Goal: Task Accomplishment & Management: Manage account settings

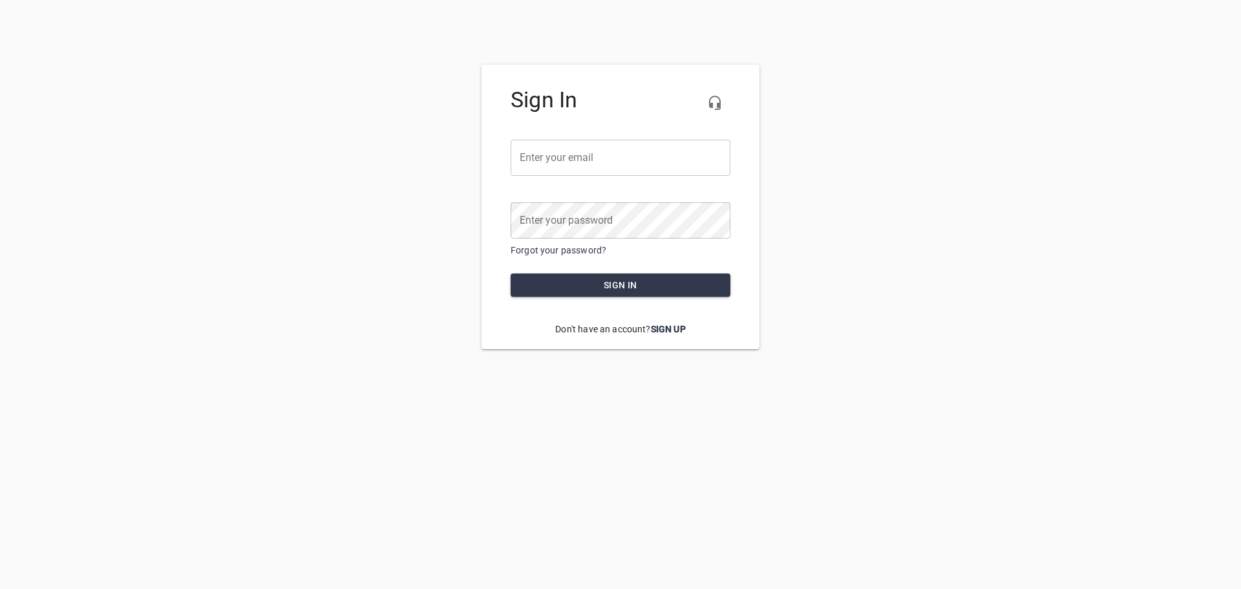
type input "[EMAIL_ADDRESS][DOMAIN_NAME]"
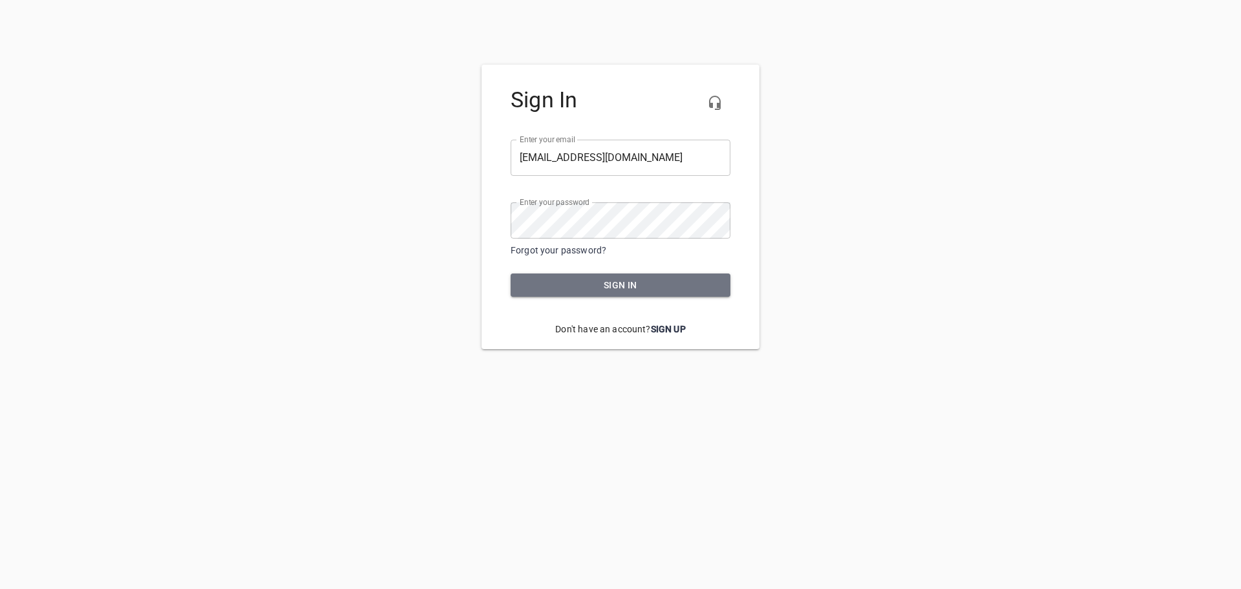
click at [622, 284] on span "Sign in" at bounding box center [620, 285] width 199 height 16
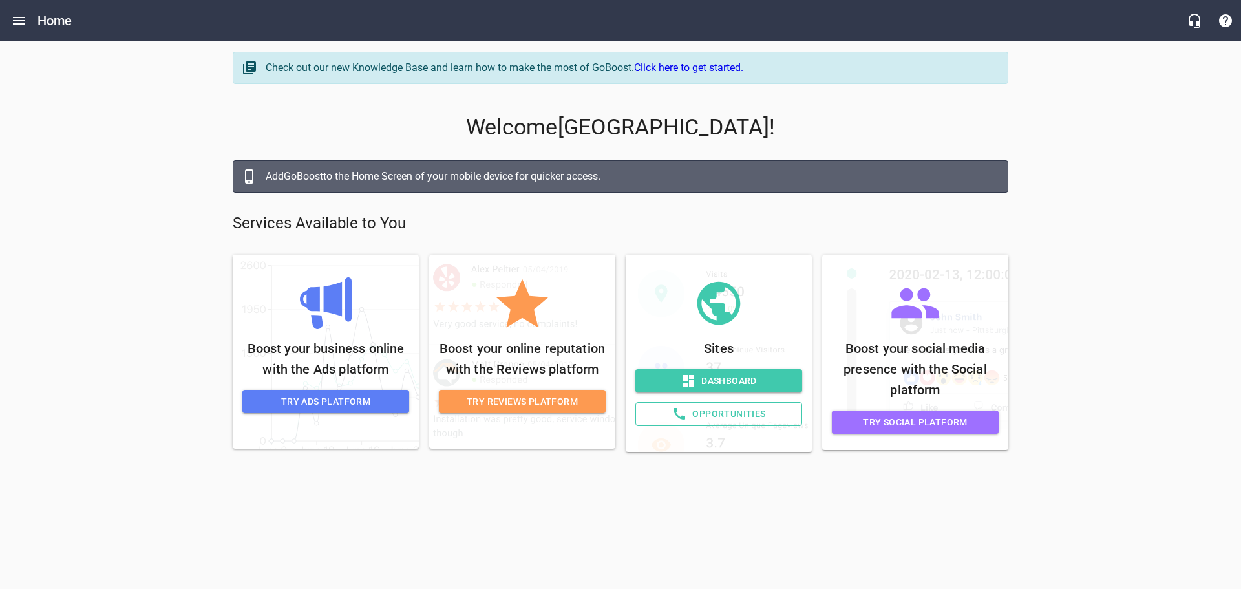
click at [19, 26] on icon "Open drawer" at bounding box center [19, 21] width 16 height 16
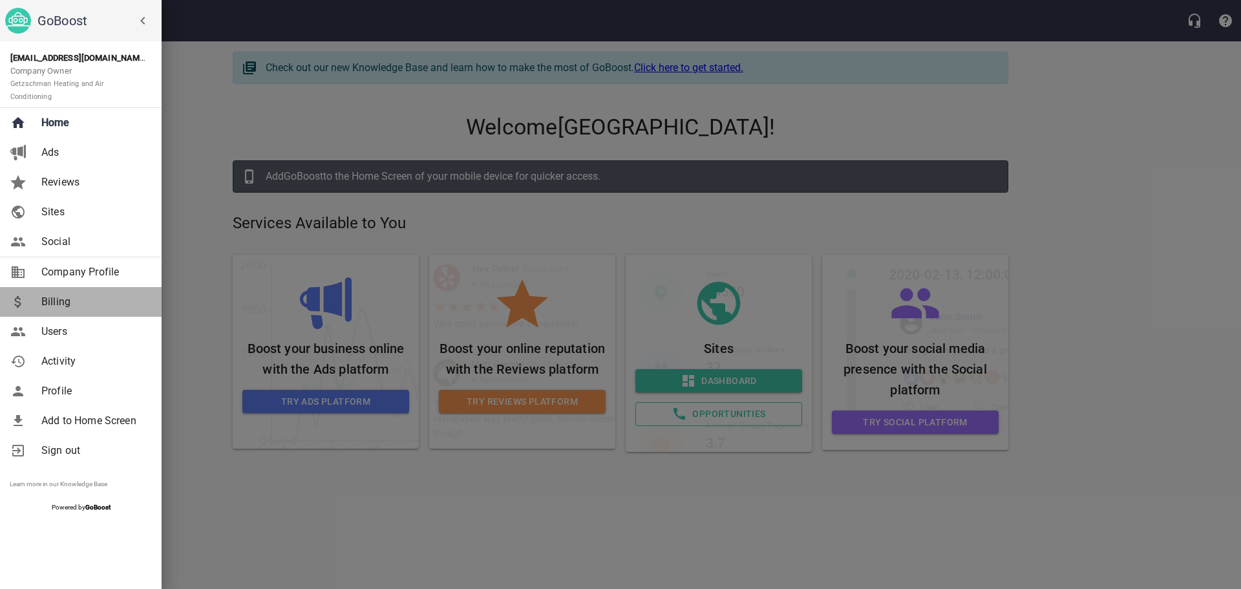
click at [107, 297] on span "Billing" at bounding box center [93, 302] width 105 height 16
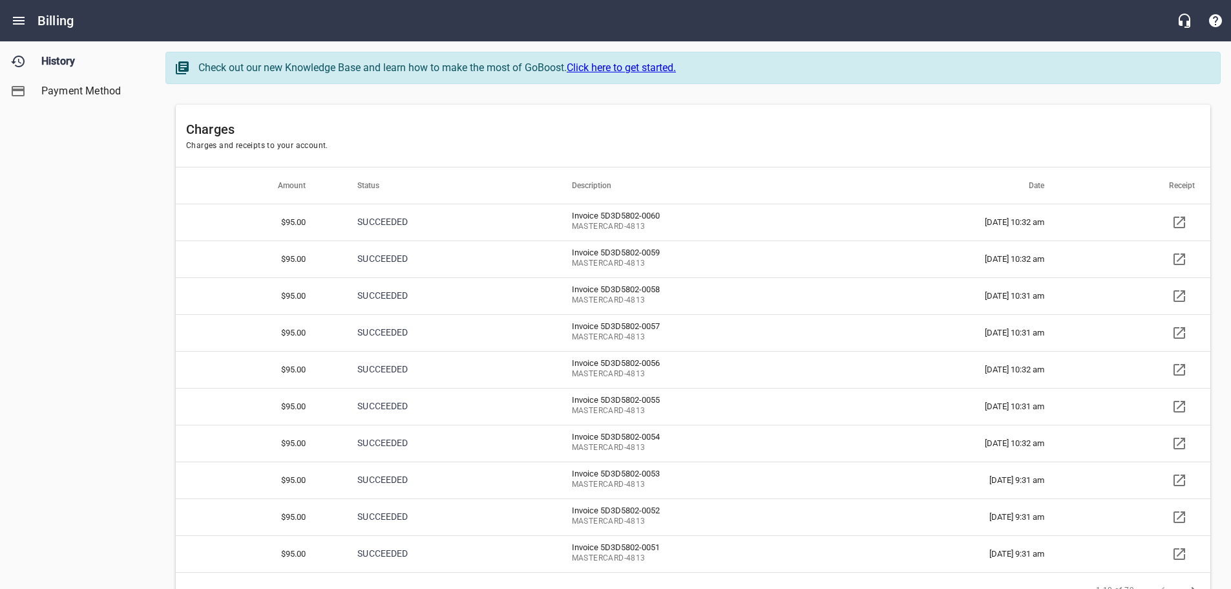
click at [1179, 373] on icon at bounding box center [1180, 370] width 16 height 16
click at [1177, 232] on link at bounding box center [1179, 222] width 31 height 31
